Goal: Check status: Check status

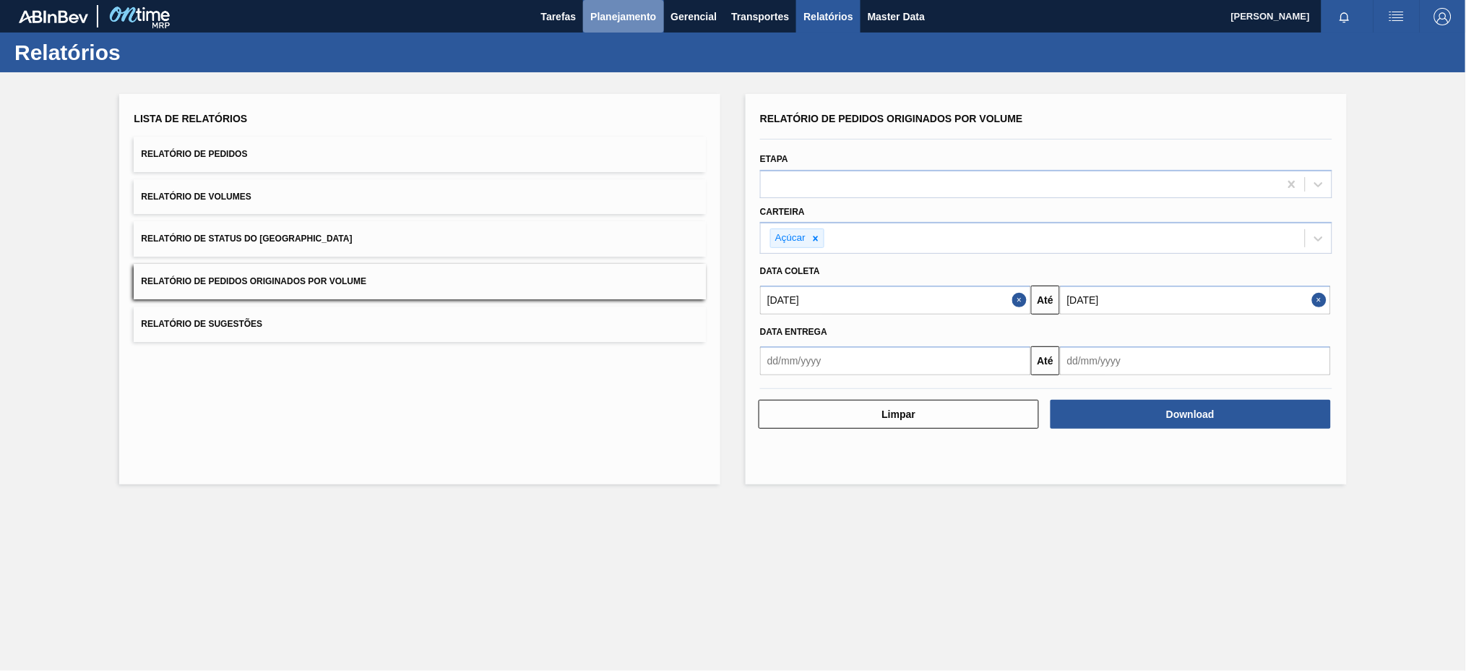
click at [629, 9] on span "Planejamento" at bounding box center [623, 16] width 66 height 17
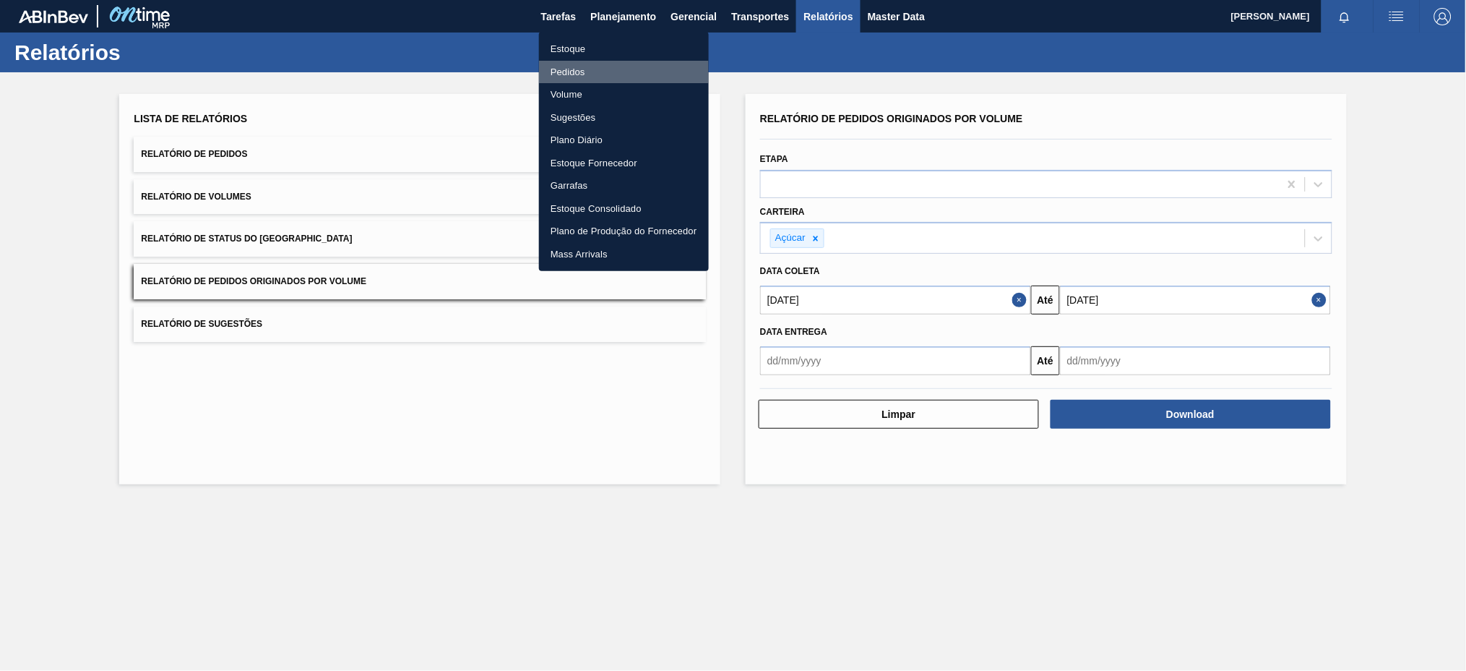
click at [570, 73] on li "Pedidos" at bounding box center [624, 72] width 170 height 23
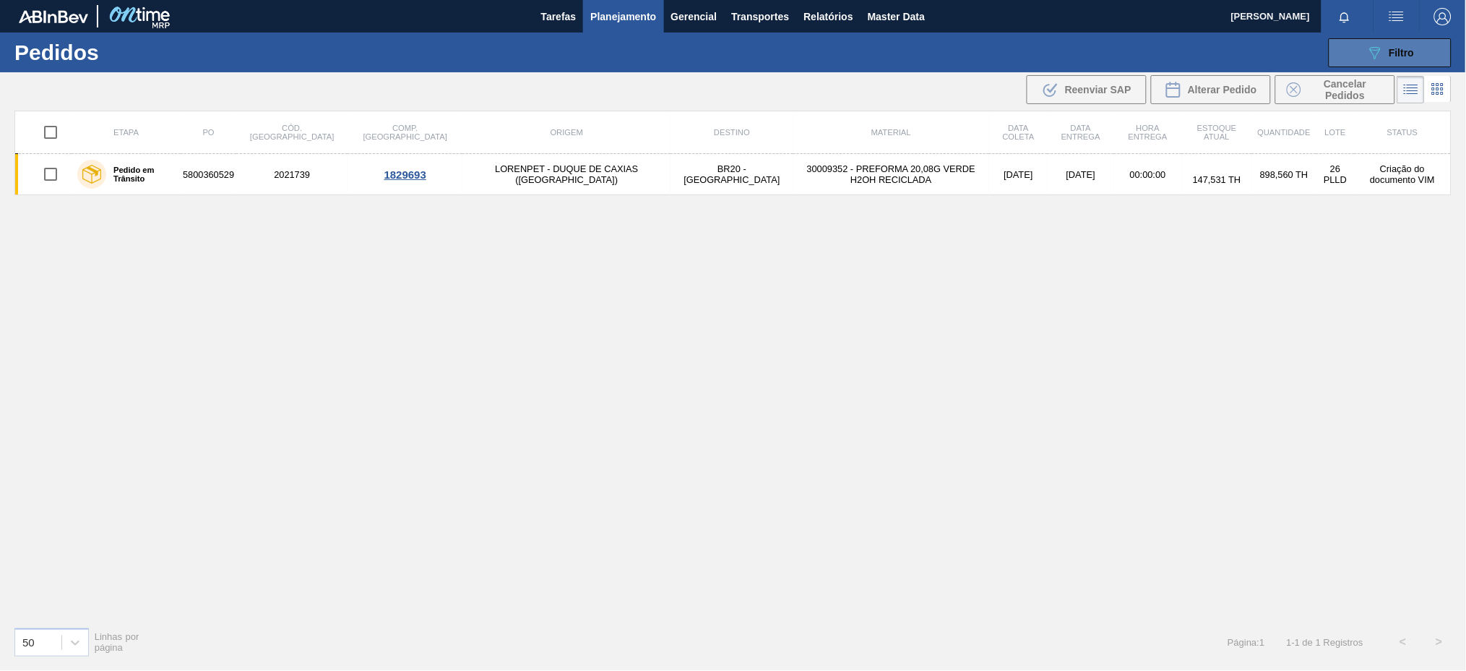
click at [1396, 51] on span "Filtro" at bounding box center [1402, 53] width 25 height 12
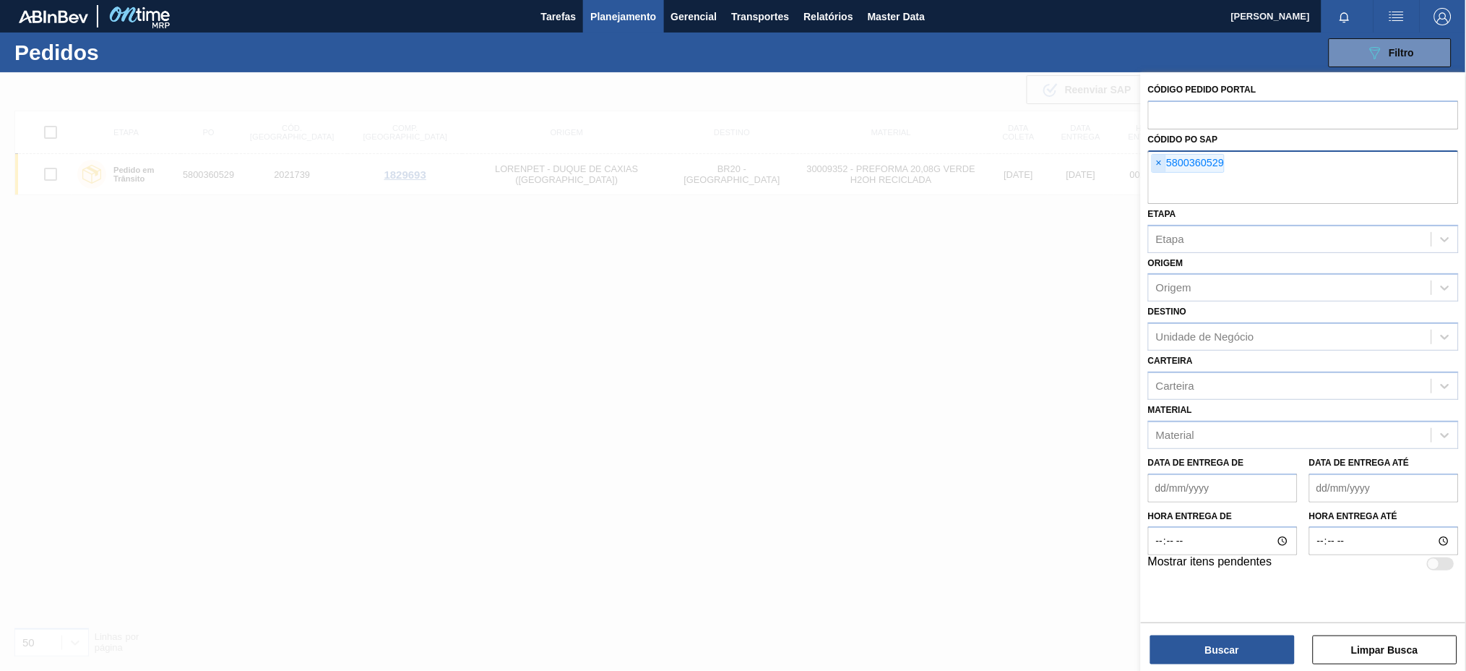
click at [1156, 163] on span "×" at bounding box center [1160, 163] width 14 height 17
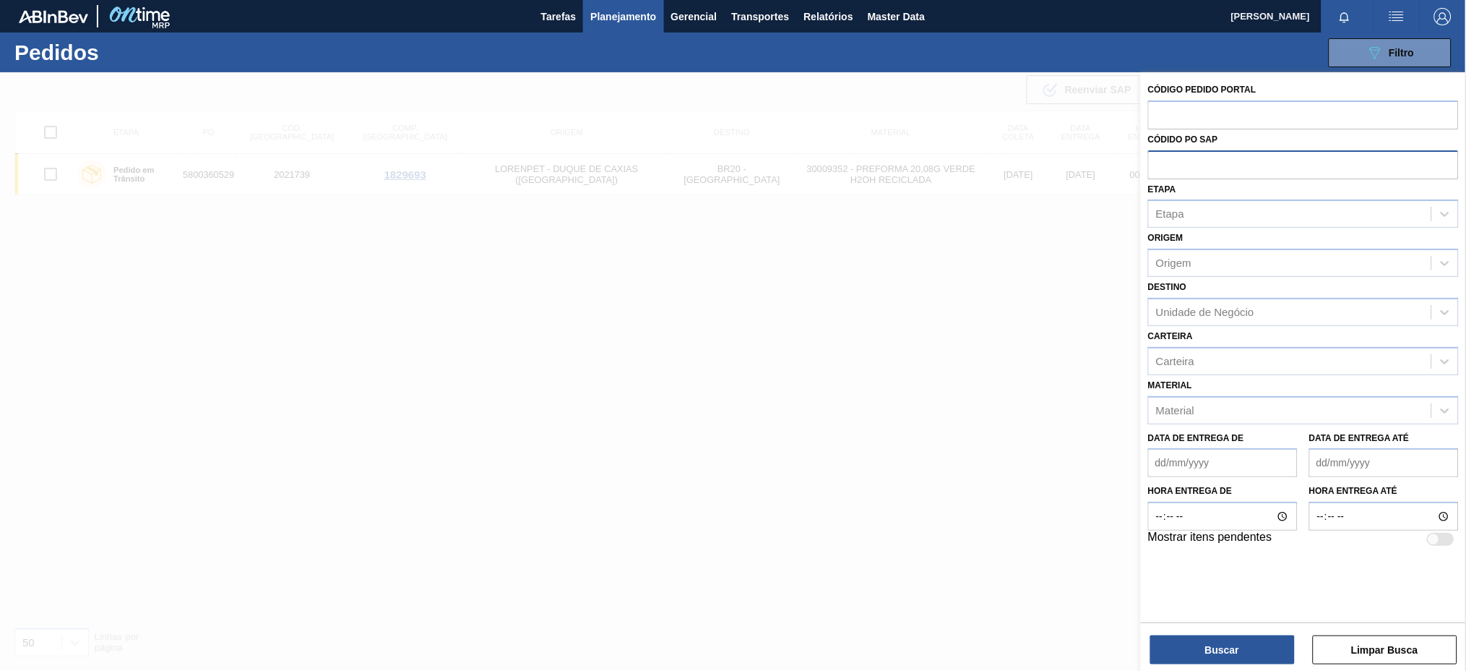
paste input "5800358662"
type input "5800358662"
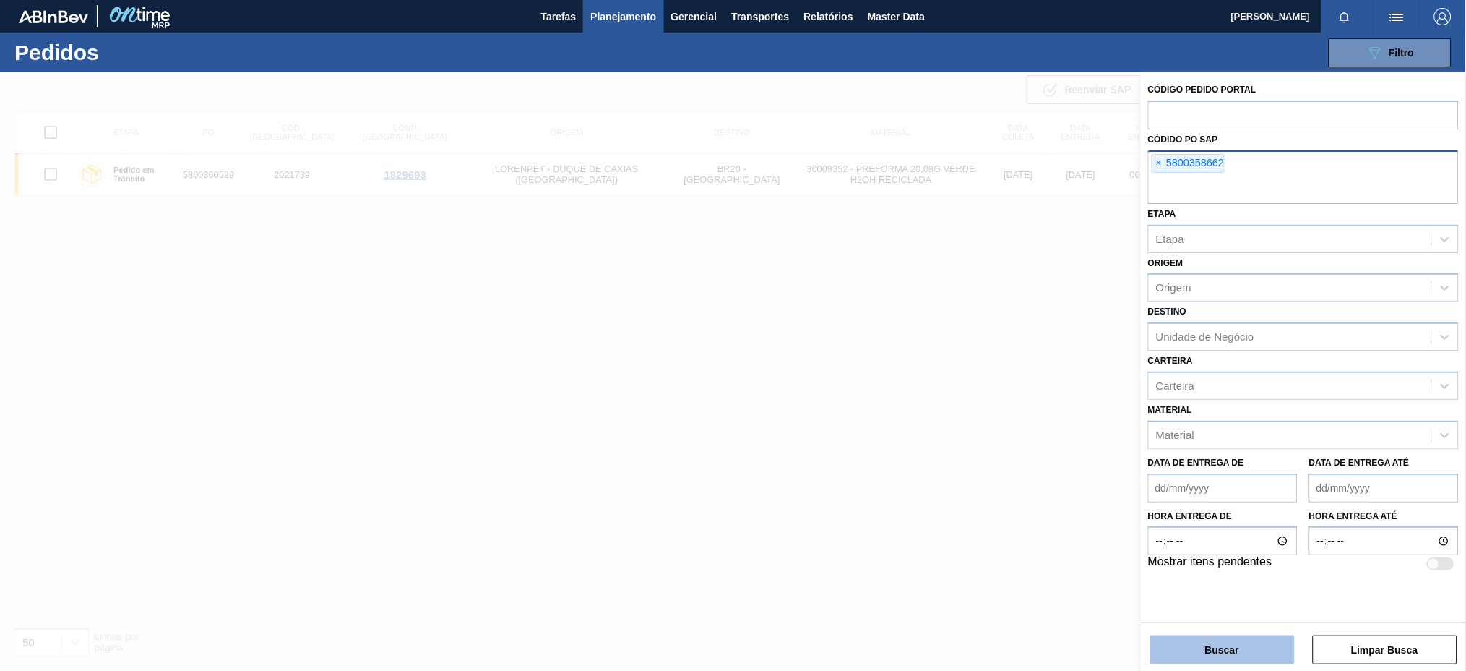
click at [1181, 642] on button "Buscar" at bounding box center [1222, 649] width 145 height 29
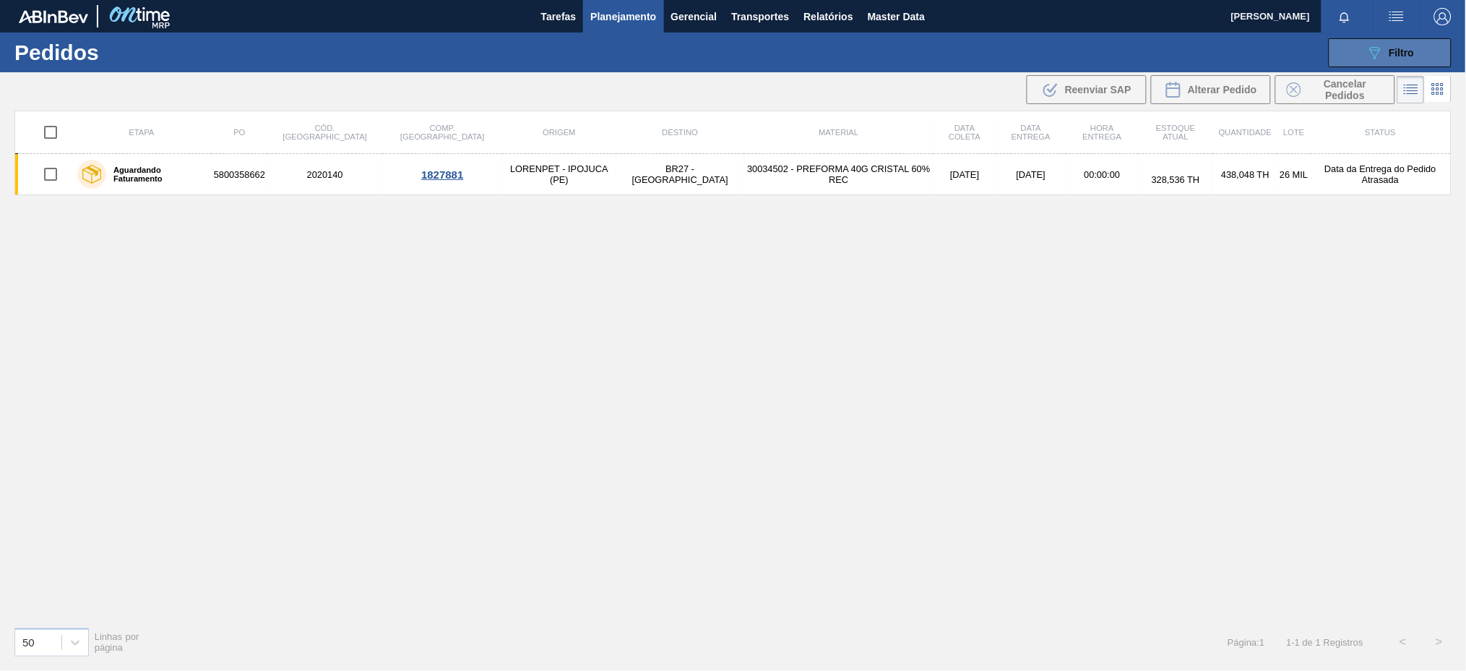
click at [1380, 50] on icon at bounding box center [1375, 53] width 11 height 12
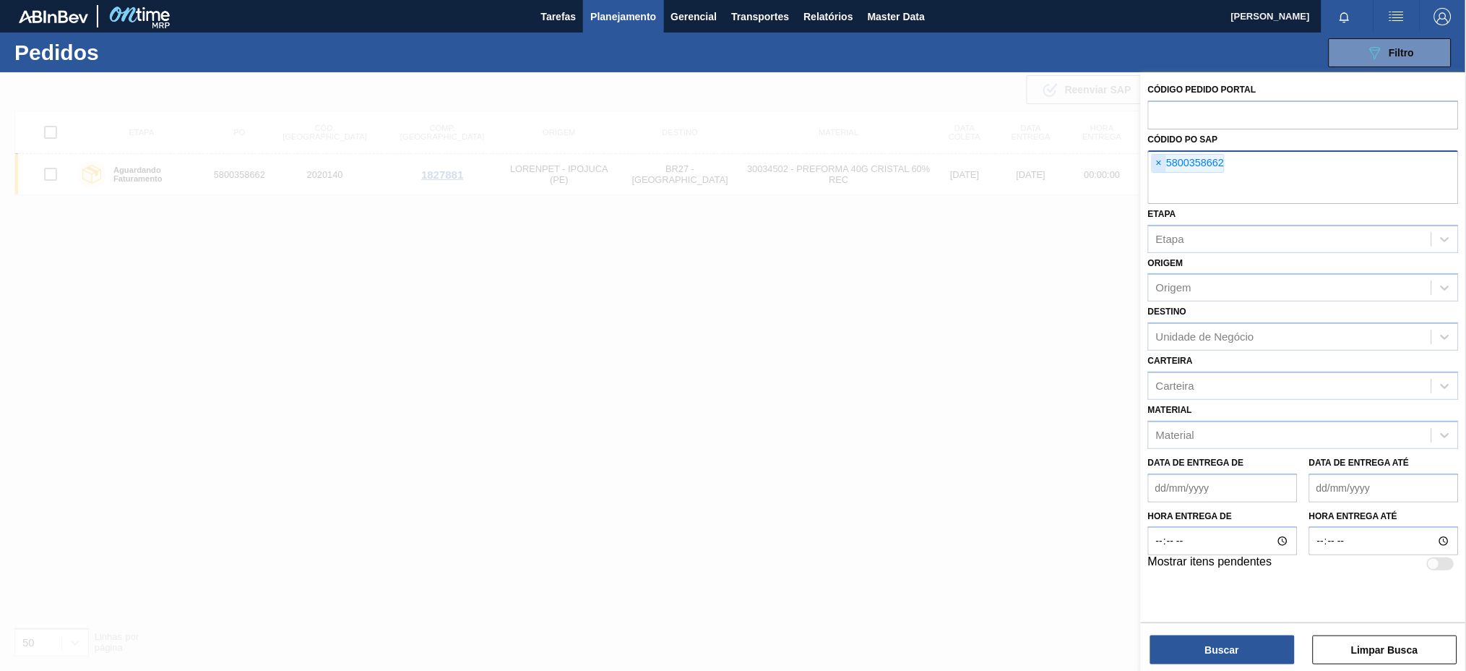
click at [1155, 158] on span "×" at bounding box center [1160, 163] width 14 height 17
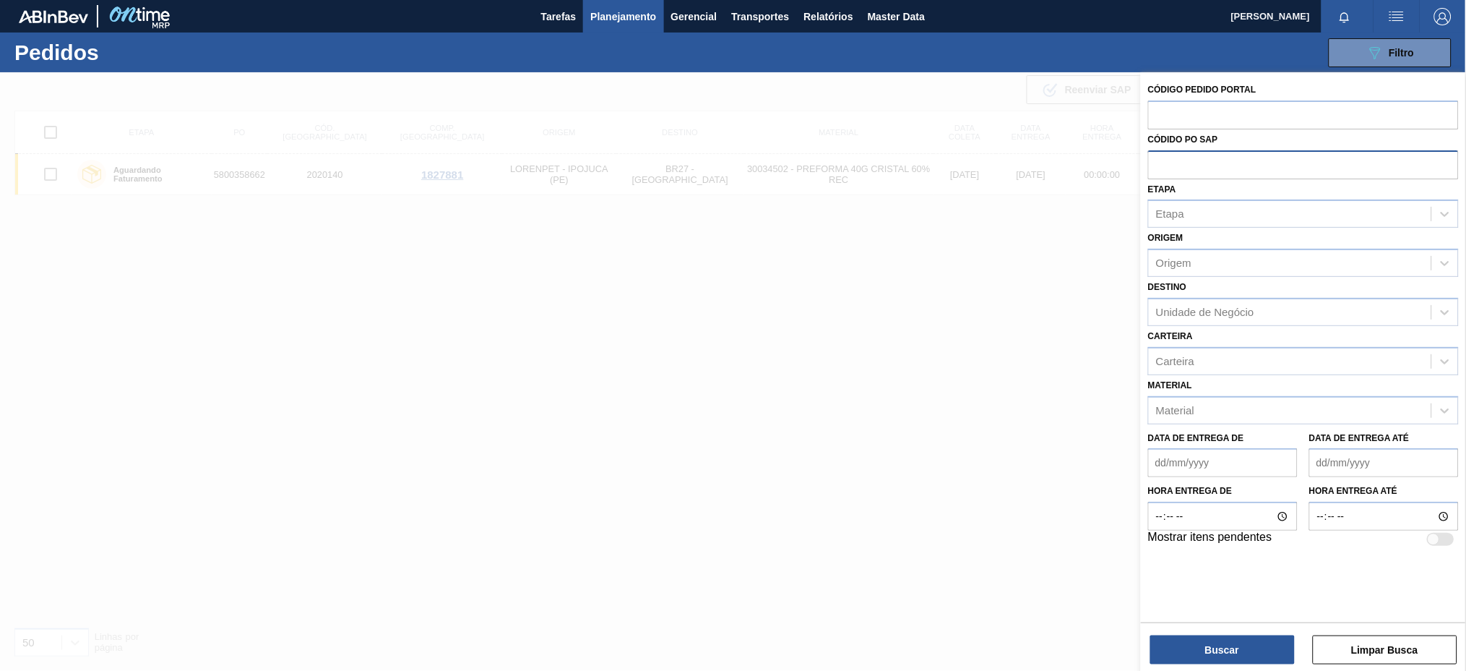
paste input "5800355527"
type input "5800355527"
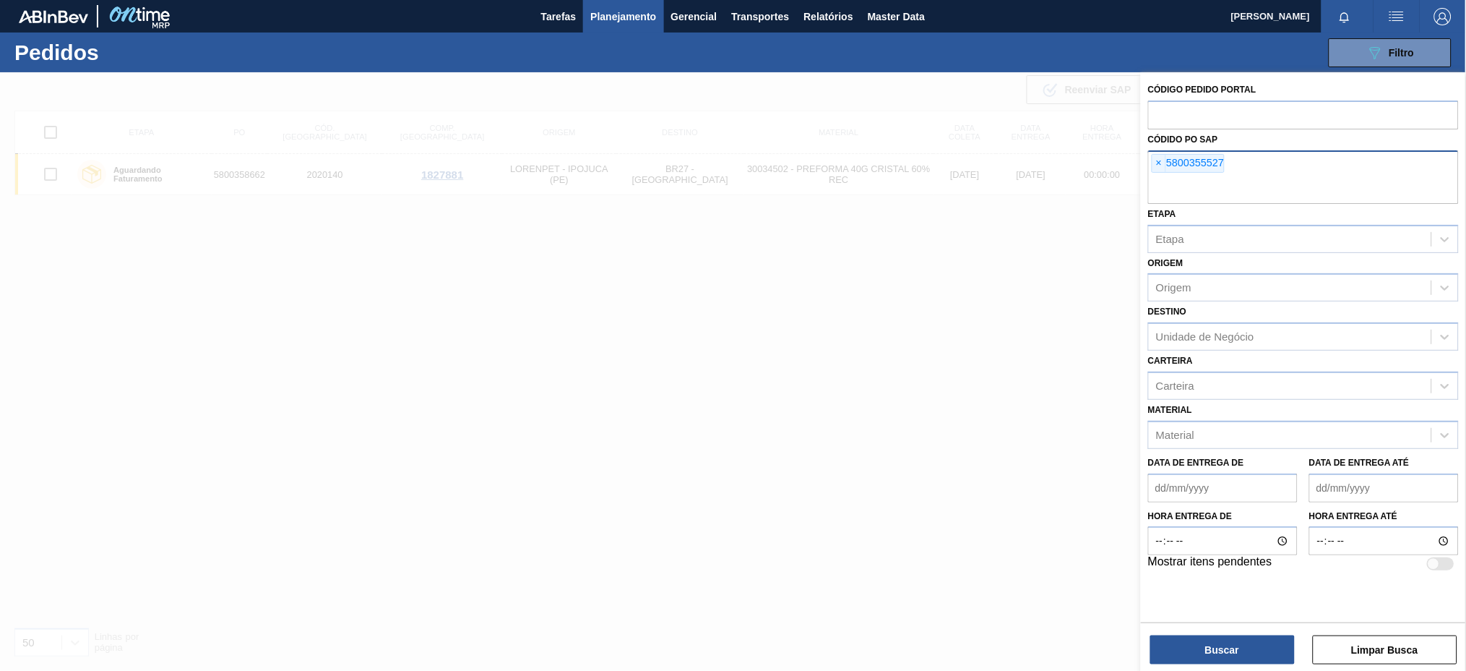
paste input "5800362470"
type input "5800362470"
click at [1200, 647] on button "Buscar" at bounding box center [1222, 649] width 145 height 29
